Goal: Task Accomplishment & Management: Manage account settings

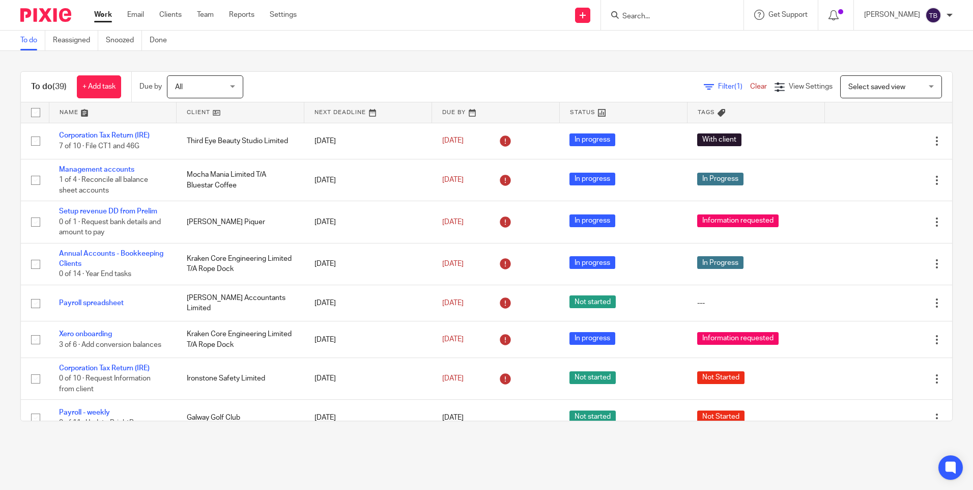
click at [664, 21] on form at bounding box center [675, 15] width 108 height 13
click at [661, 18] on input "Search" at bounding box center [667, 16] width 92 height 9
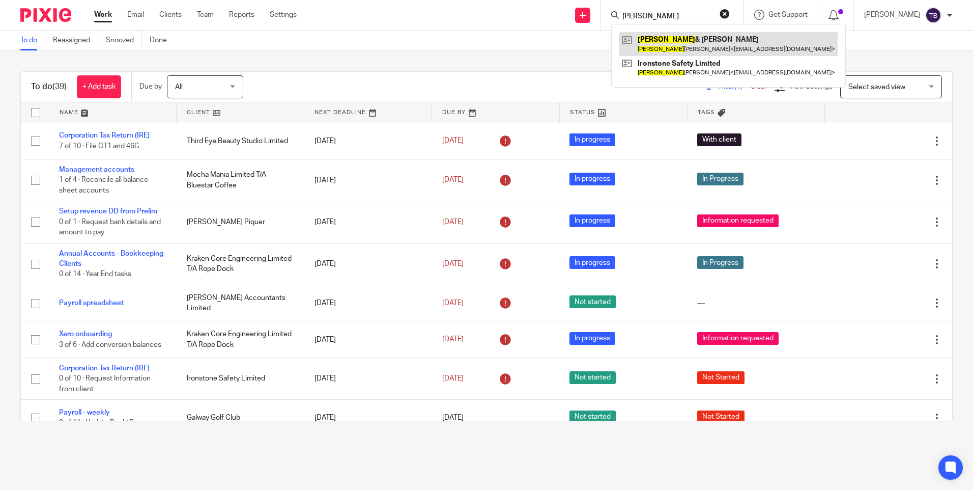
type input "nathan"
click at [661, 42] on link at bounding box center [728, 43] width 218 height 23
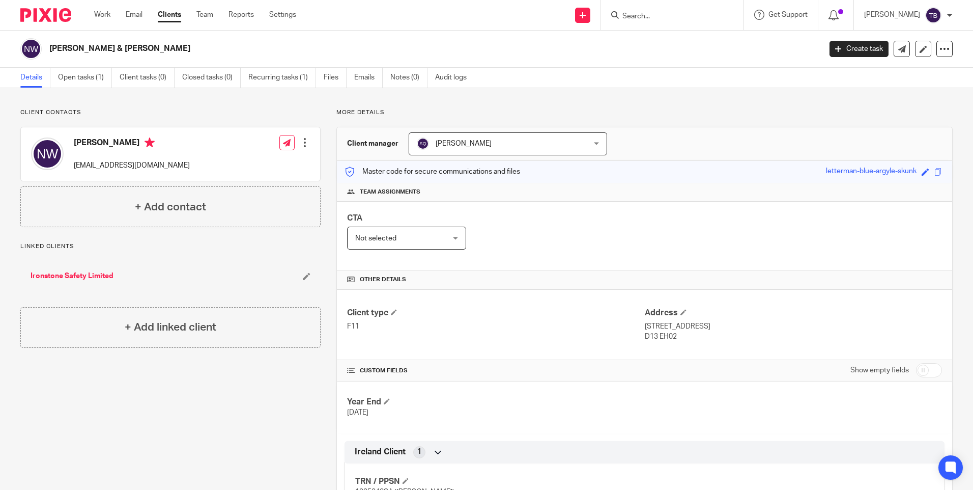
click at [303, 140] on div at bounding box center [305, 142] width 10 height 10
click at [246, 165] on link "Edit contact" at bounding box center [256, 165] width 97 height 15
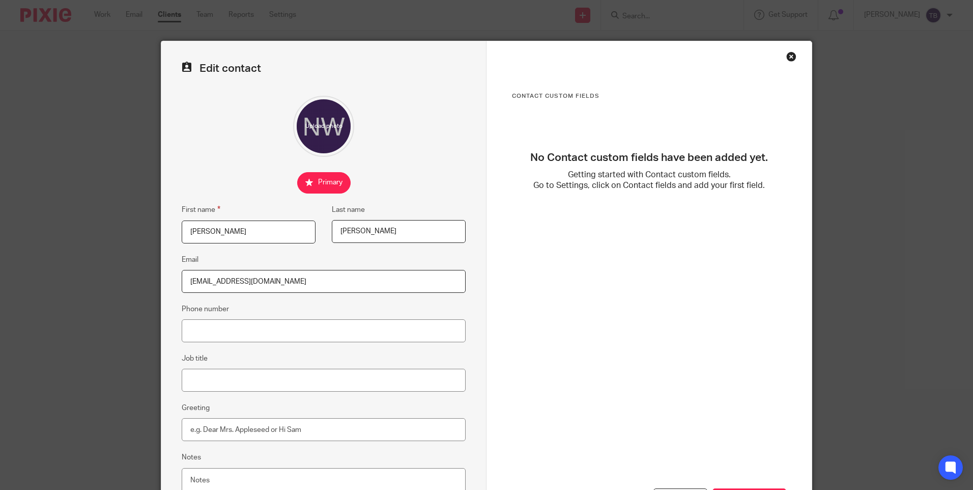
click at [786, 55] on div "Close this dialog window" at bounding box center [791, 56] width 10 height 10
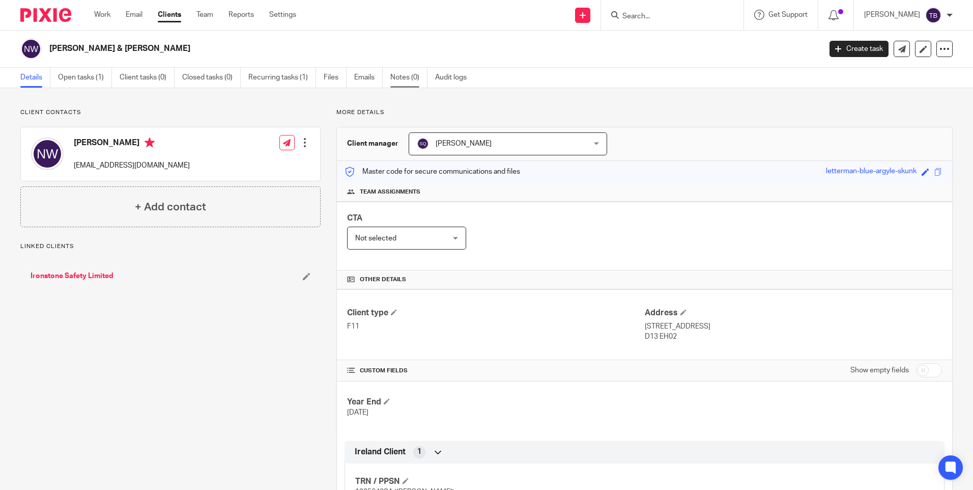
click at [410, 78] on link "Notes (0)" at bounding box center [408, 78] width 37 height 20
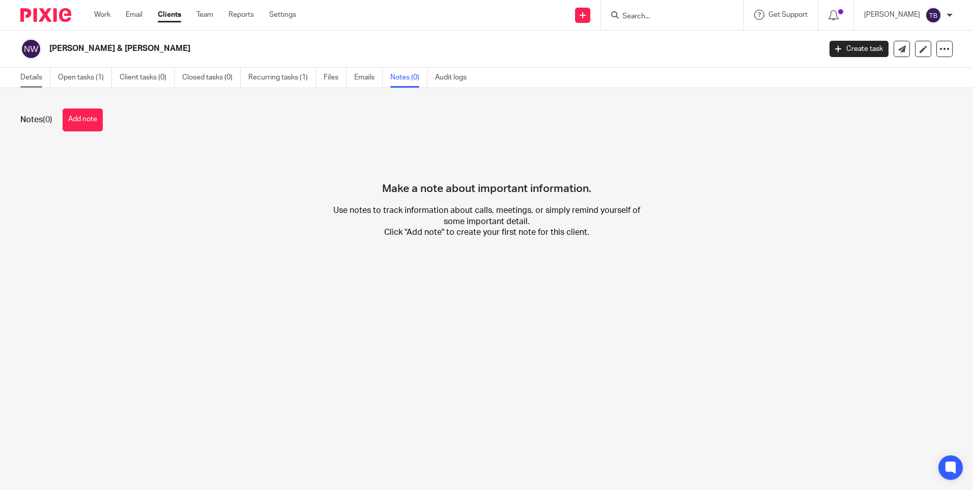
click at [32, 79] on link "Details" at bounding box center [35, 78] width 30 height 20
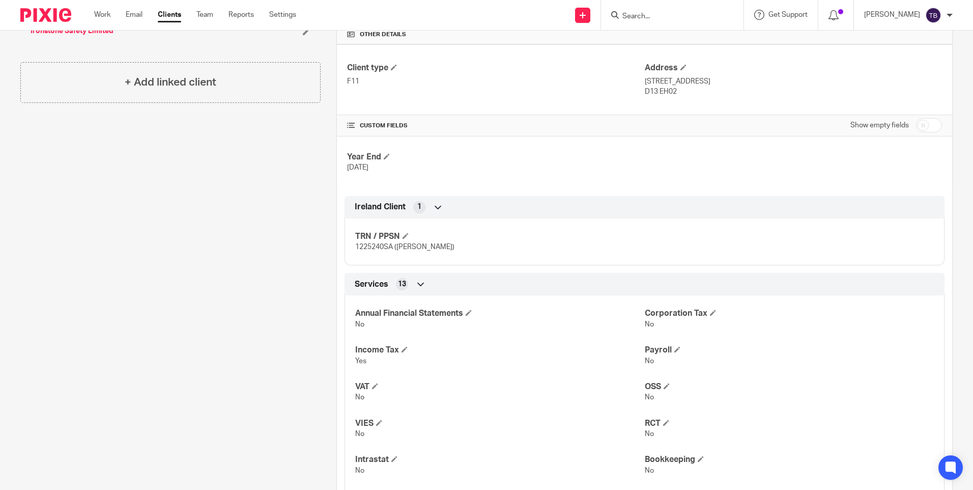
scroll to position [305, 0]
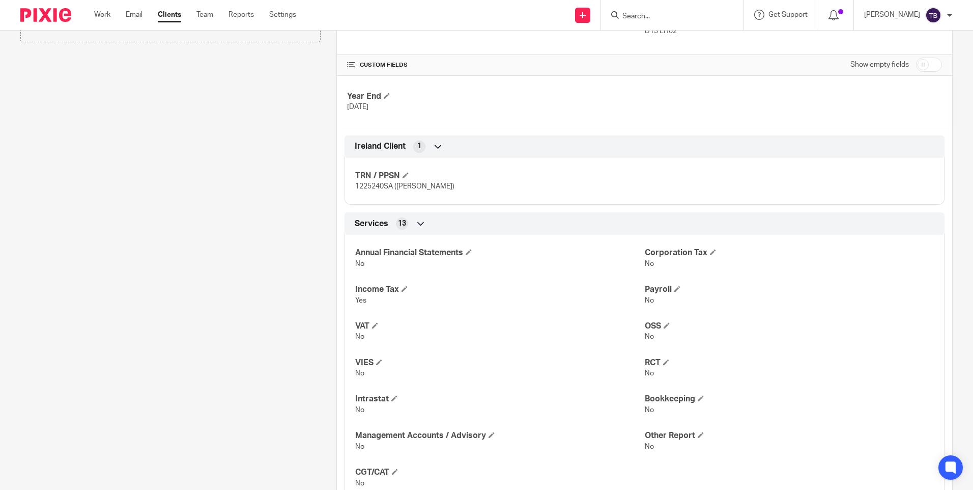
click at [372, 187] on span "1225240SA ([PERSON_NAME])" at bounding box center [404, 186] width 99 height 7
copy span "1225240SA"
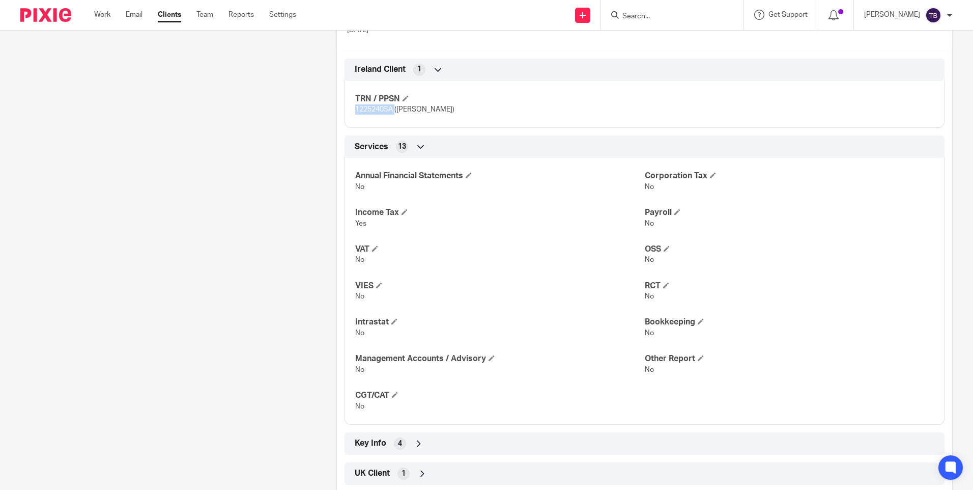
scroll to position [406, 0]
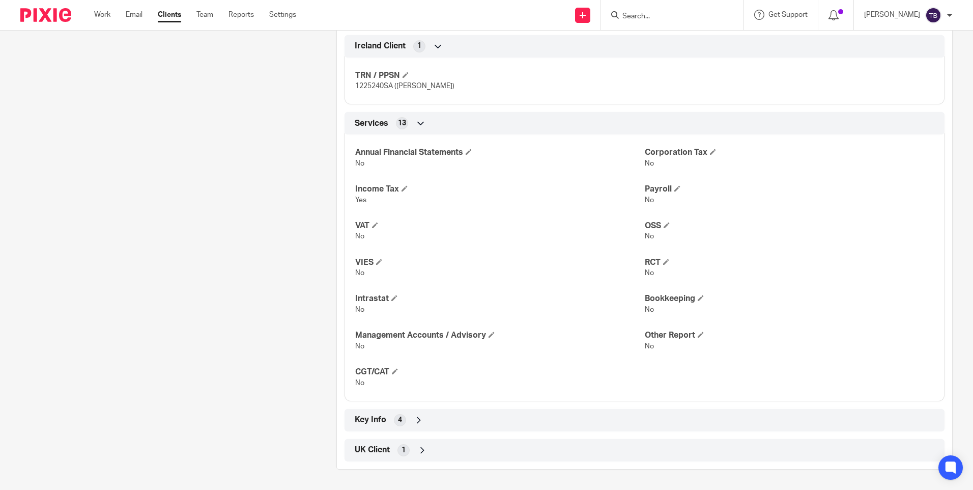
click at [478, 85] on p "1225240SA ([PERSON_NAME])" at bounding box center [499, 86] width 289 height 10
click at [375, 87] on span "1225240SA ([PERSON_NAME])" at bounding box center [404, 85] width 99 height 7
copy span "1225240SA"
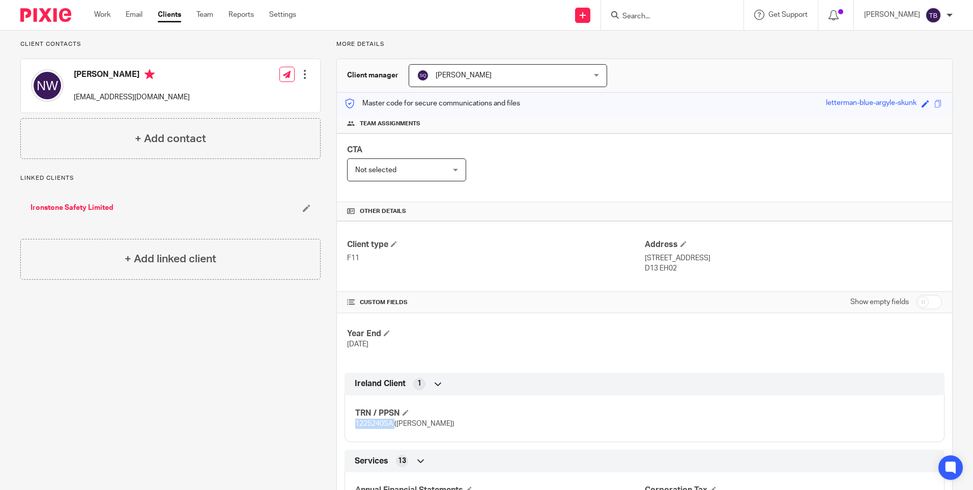
scroll to position [51, 0]
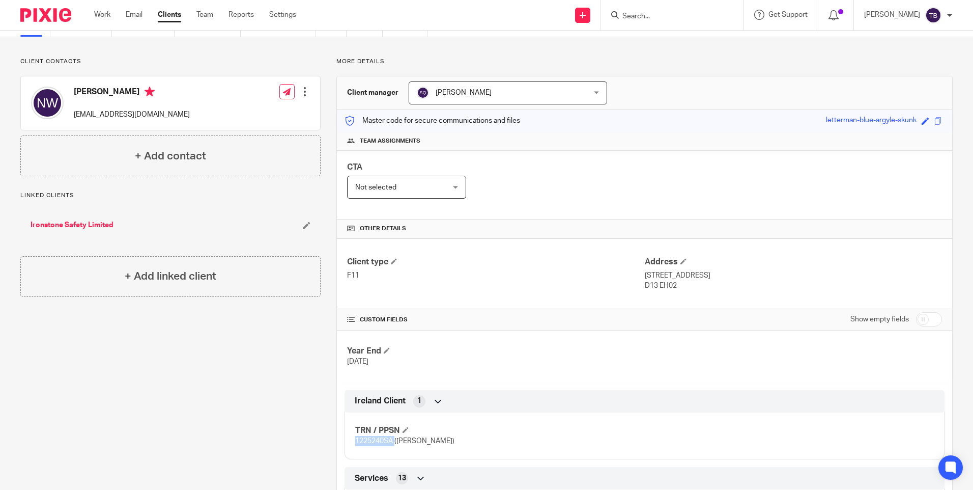
click at [301, 93] on div at bounding box center [305, 92] width 10 height 10
click at [244, 111] on link "Edit contact" at bounding box center [256, 114] width 97 height 15
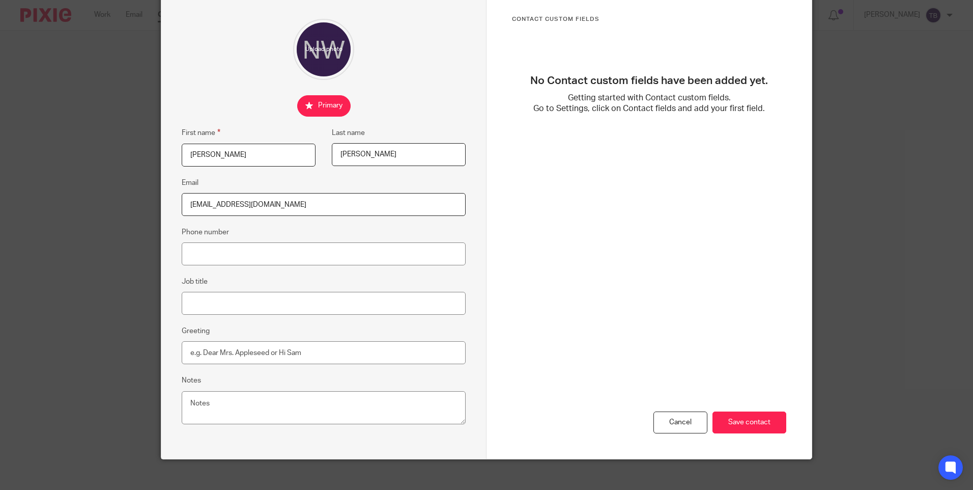
scroll to position [87, 0]
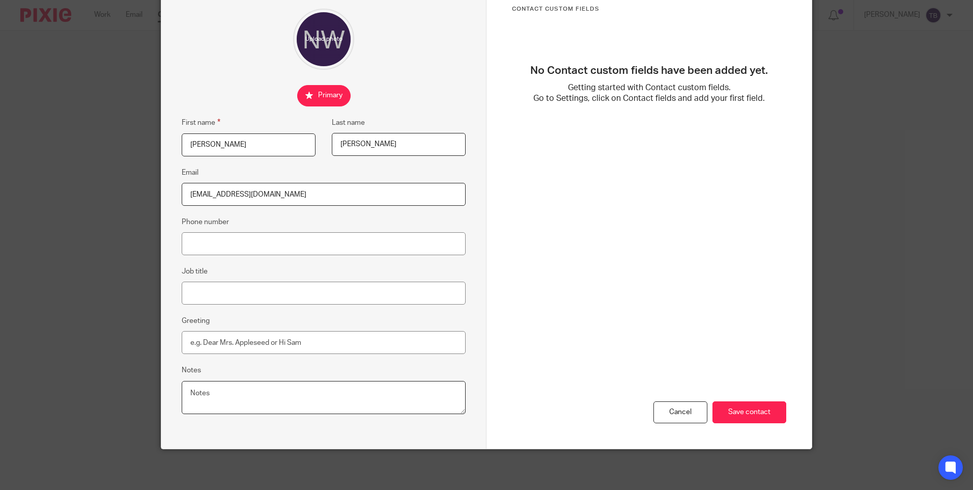
click at [281, 406] on textarea "Notes" at bounding box center [324, 398] width 284 height 34
paste textarea "1225240SA"
type textarea "1225240SA"
click at [745, 411] on input "Save contact" at bounding box center [749, 412] width 74 height 22
click at [213, 398] on textarea "1225240SA" at bounding box center [324, 398] width 284 height 34
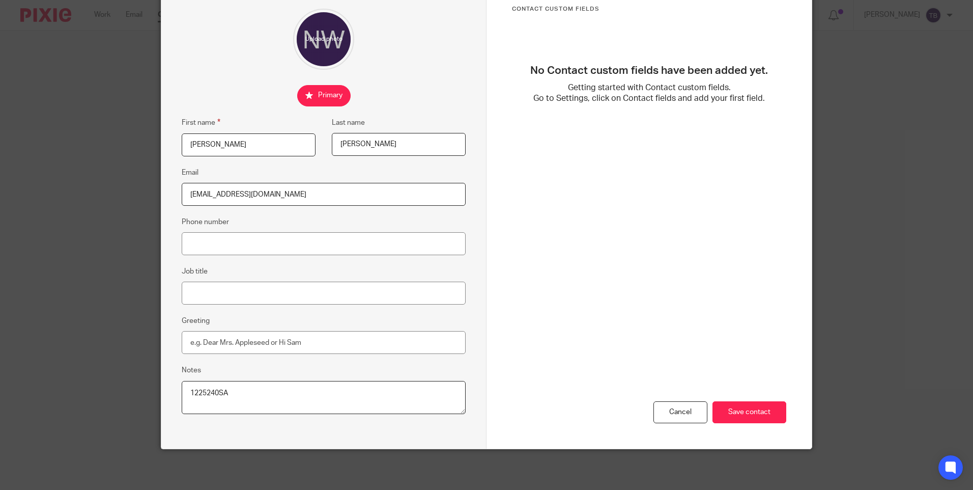
click at [213, 398] on textarea "1225240SA" at bounding box center [324, 398] width 284 height 34
click at [739, 417] on input "Save contact" at bounding box center [749, 412] width 74 height 22
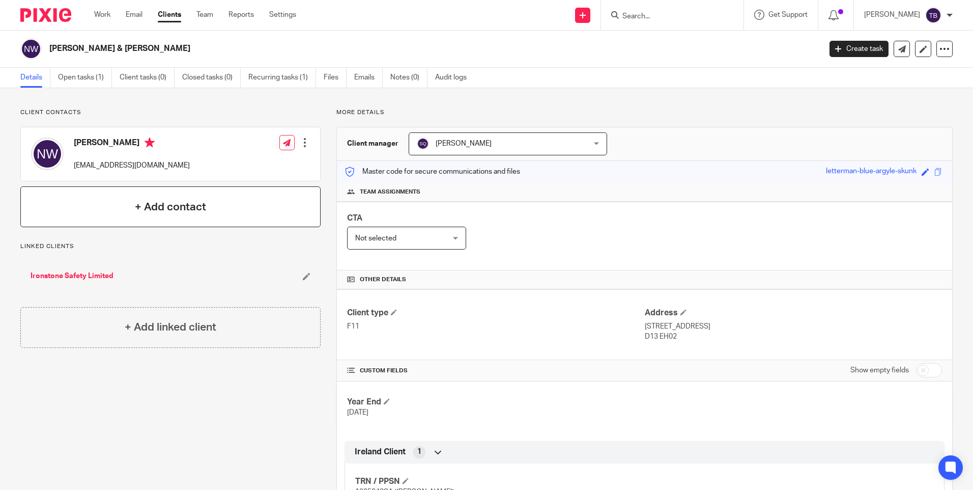
click at [168, 214] on h4 "+ Add contact" at bounding box center [170, 207] width 71 height 16
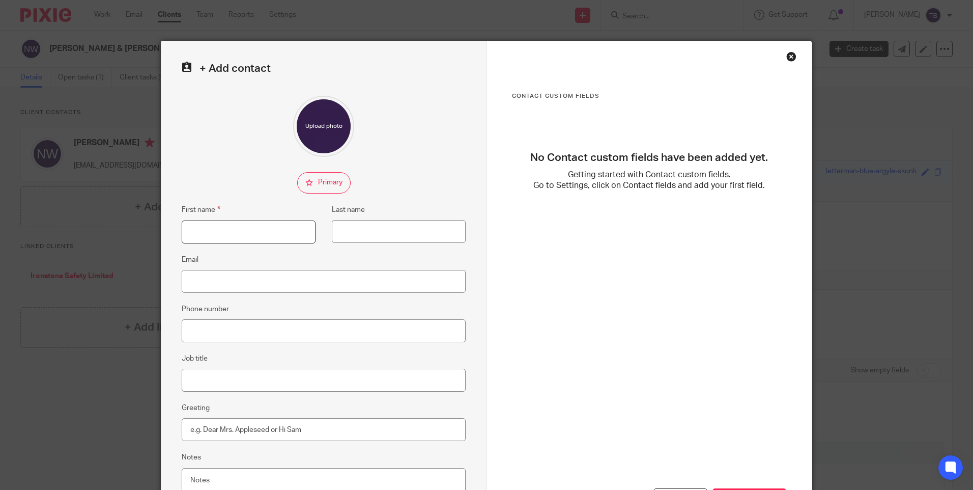
click at [221, 229] on input "First name" at bounding box center [249, 231] width 134 height 23
type input "Karen"
type input "Williams"
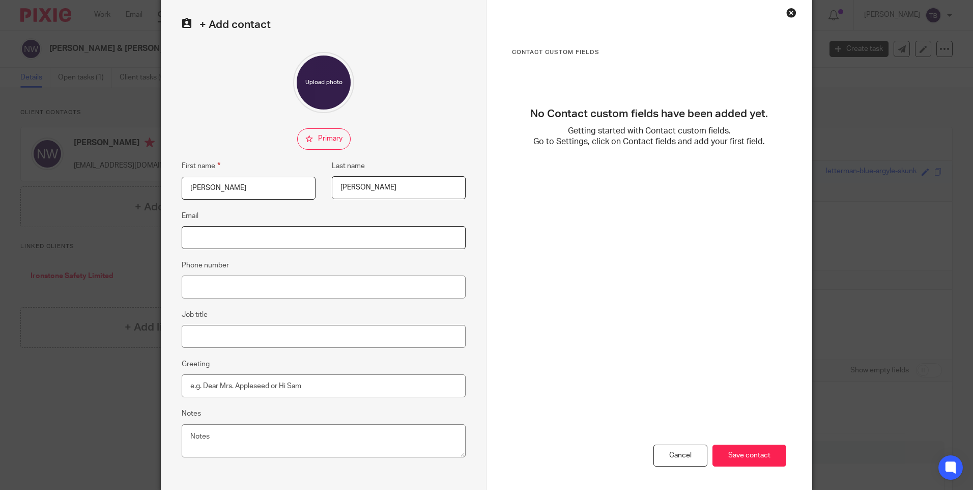
scroll to position [87, 0]
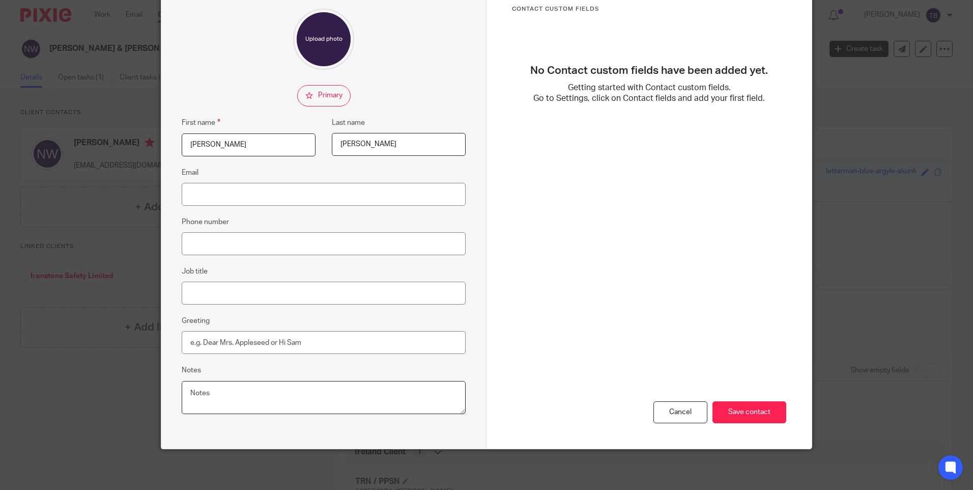
click at [265, 399] on textarea "Notes" at bounding box center [324, 398] width 284 height 34
paste textarea "1593797FA"
type textarea "1593797FA"
click at [749, 415] on input "Save contact" at bounding box center [749, 412] width 74 height 22
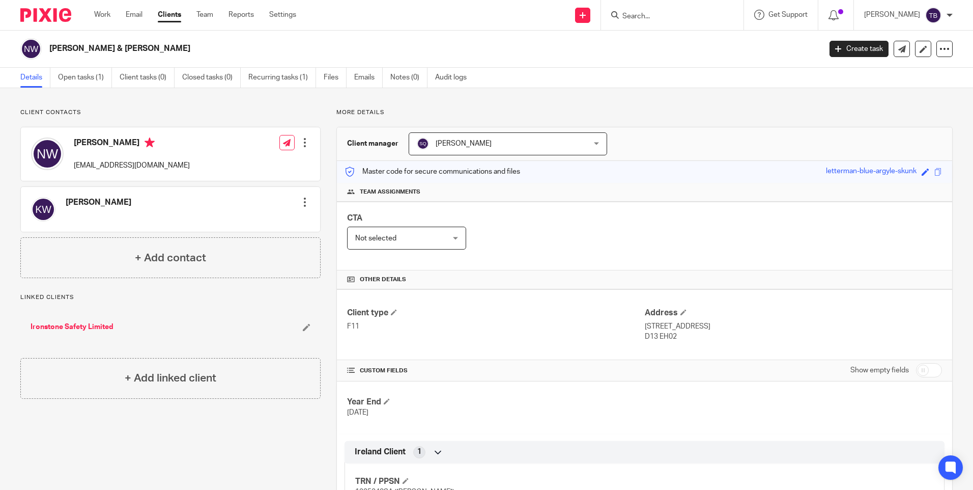
click at [302, 141] on div at bounding box center [305, 142] width 10 height 10
click at [251, 165] on link "Edit contact" at bounding box center [256, 165] width 97 height 15
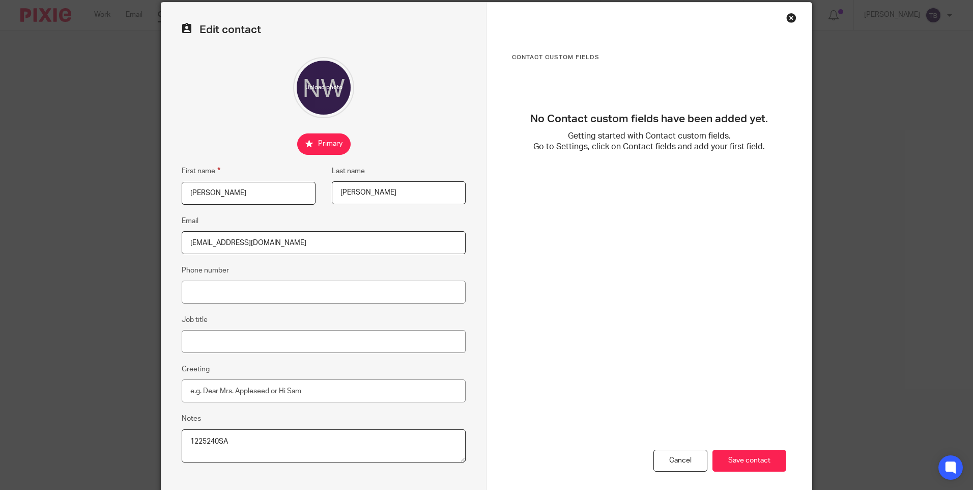
scroll to position [87, 0]
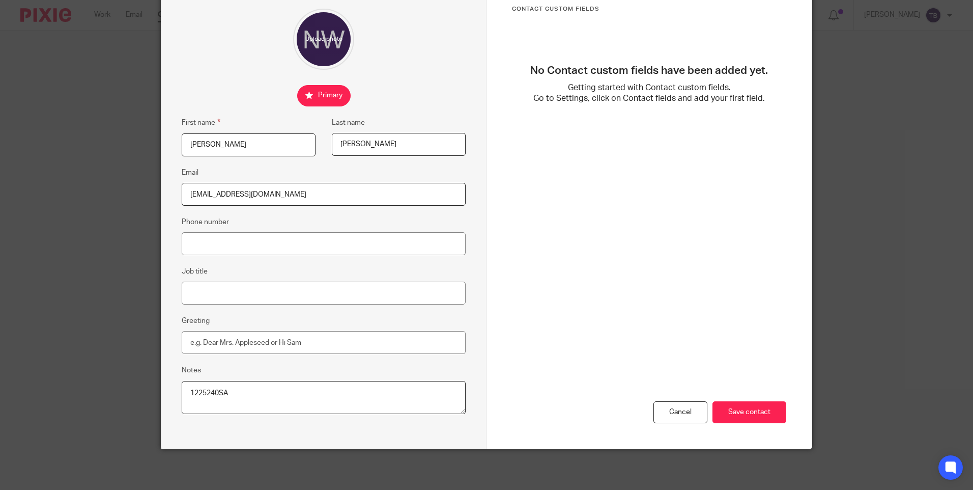
drag, startPoint x: 284, startPoint y: 193, endPoint x: 162, endPoint y: 193, distance: 122.1
click at [162, 193] on div "Edit contact First name [PERSON_NAME] Last name [PERSON_NAME] Email [EMAIL_ADDR…" at bounding box center [323, 201] width 325 height 494
click at [677, 417] on div "Cancel" at bounding box center [680, 412] width 54 height 22
